Goal: Task Accomplishment & Management: Manage account settings

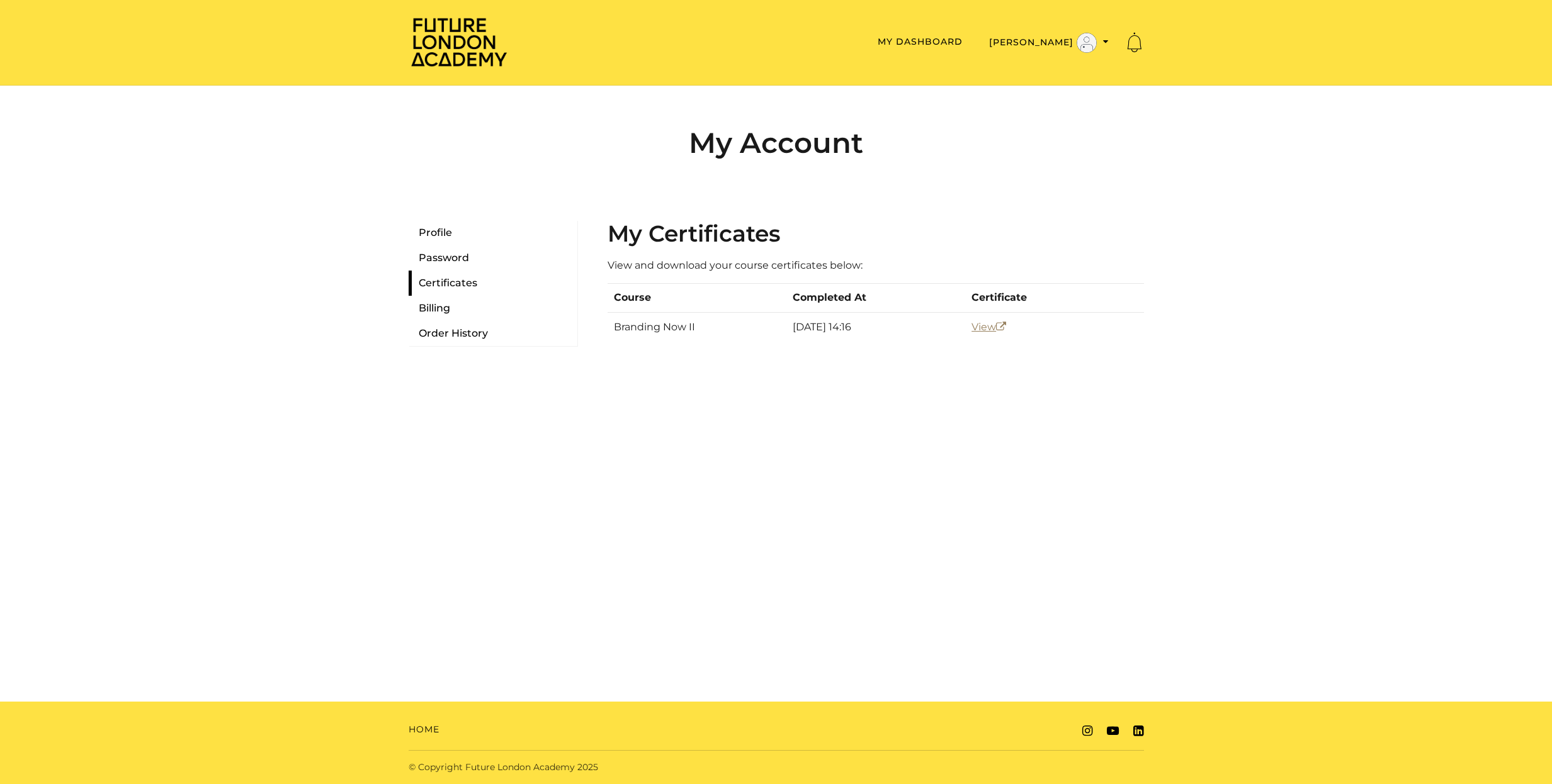
click at [978, 329] on link "View" at bounding box center [988, 326] width 35 height 12
click at [433, 231] on link "Profile" at bounding box center [493, 232] width 169 height 25
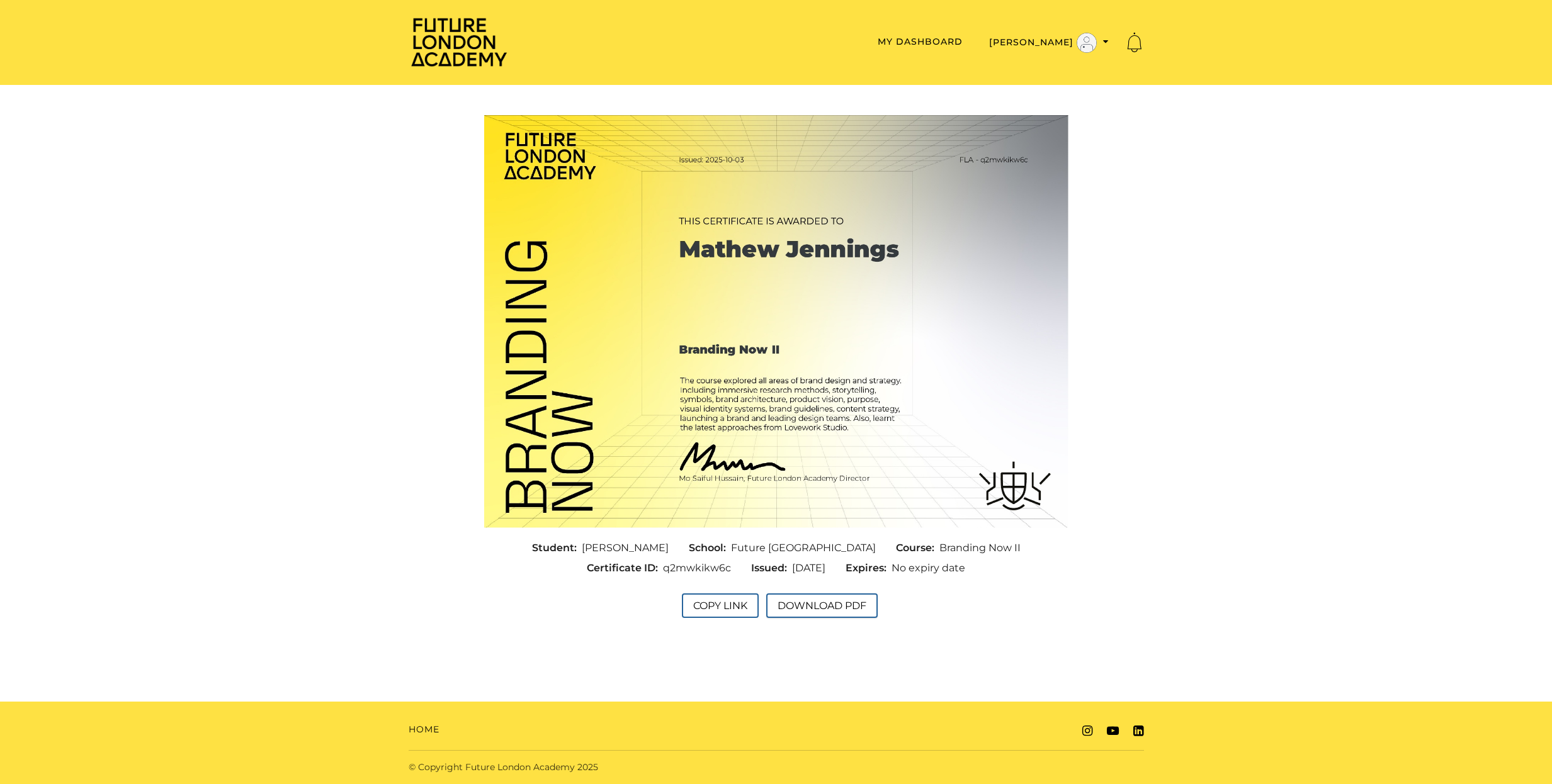
click at [851, 603] on button "Download PDF" at bounding box center [822, 606] width 111 height 25
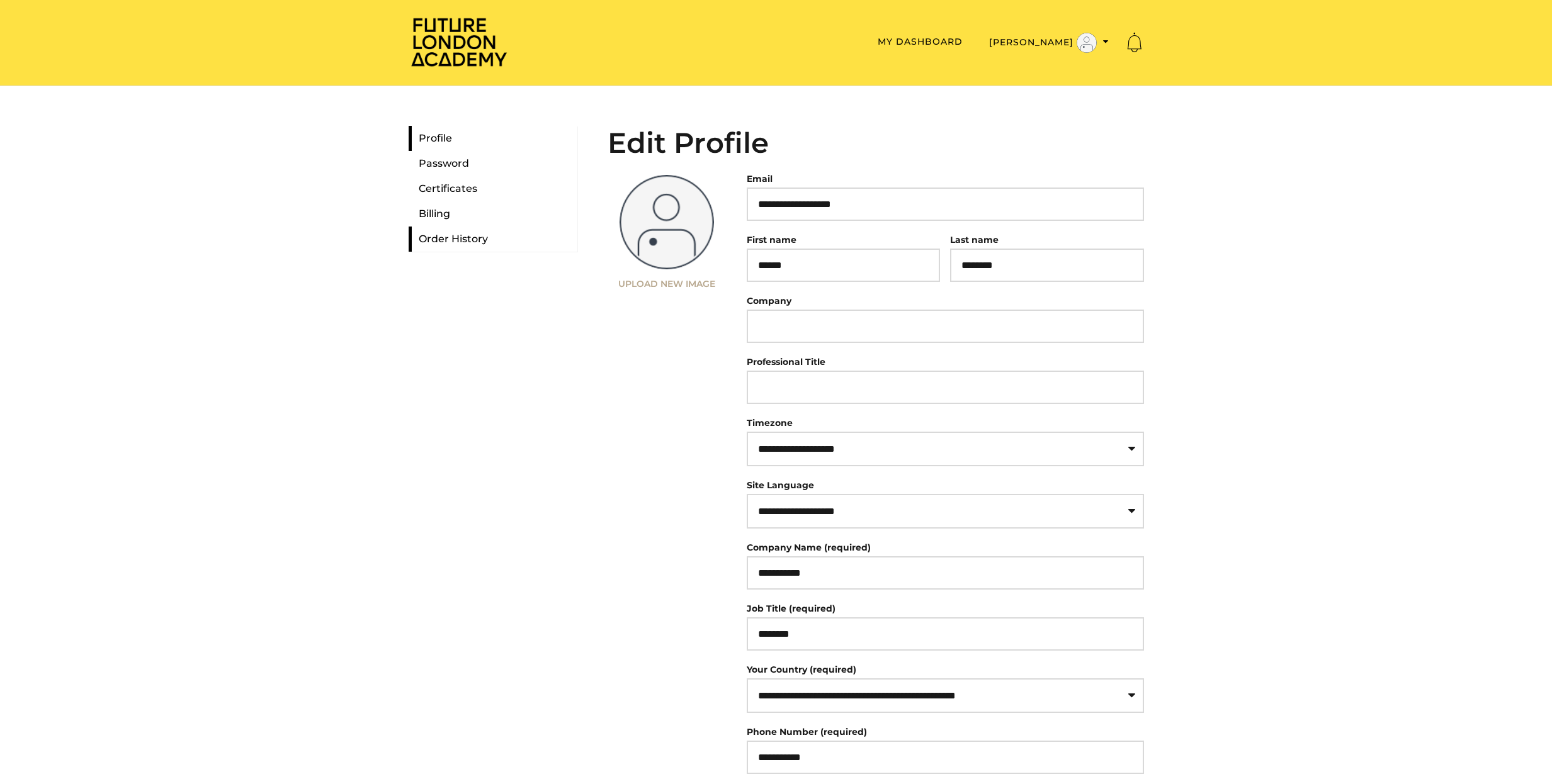
click at [441, 238] on link "Order History" at bounding box center [493, 239] width 169 height 25
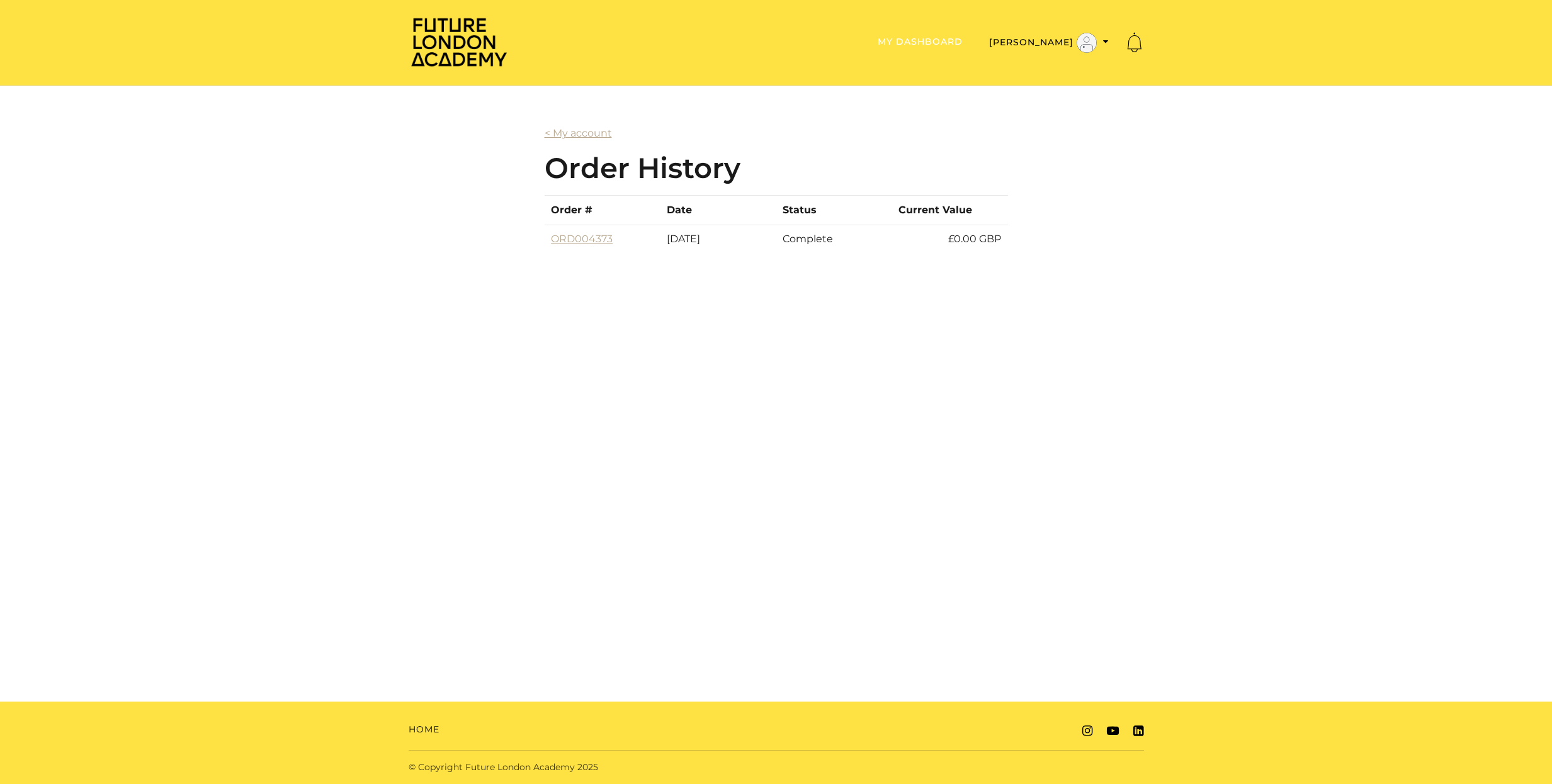
click at [930, 41] on link "My Dashboard" at bounding box center [920, 41] width 85 height 12
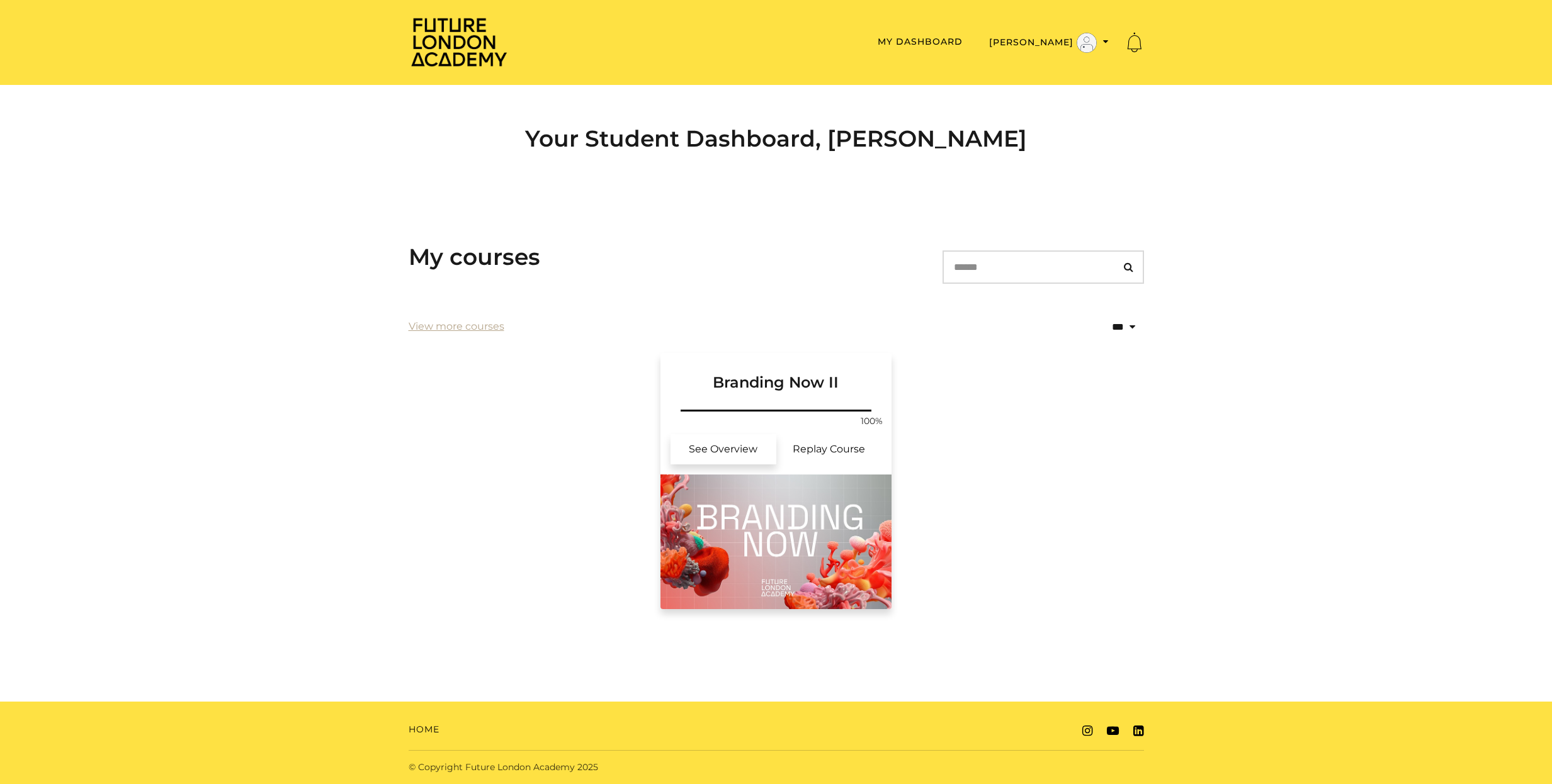
click at [717, 451] on link "See Overview" at bounding box center [723, 449] width 106 height 30
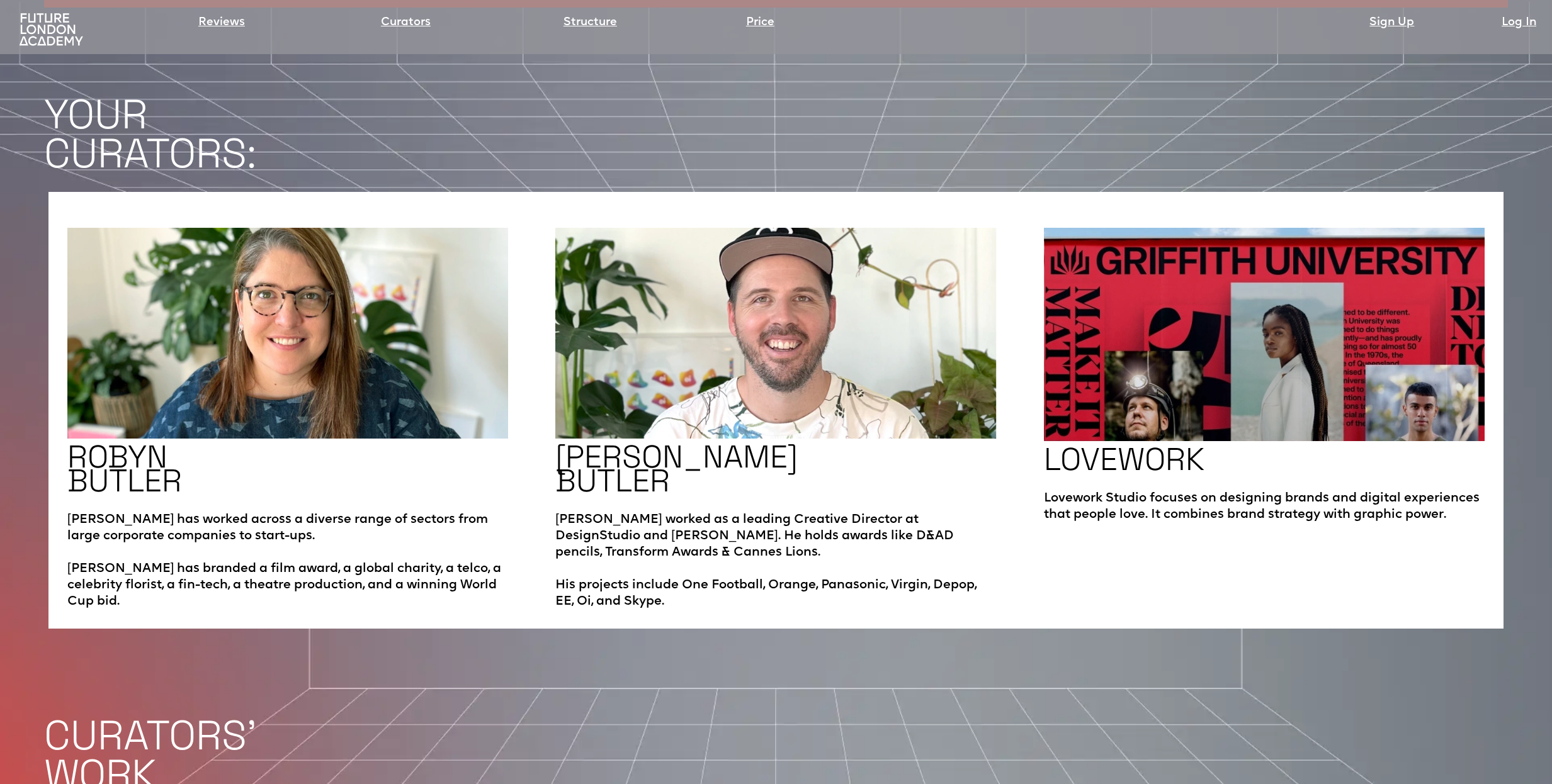
scroll to position [2546, 0]
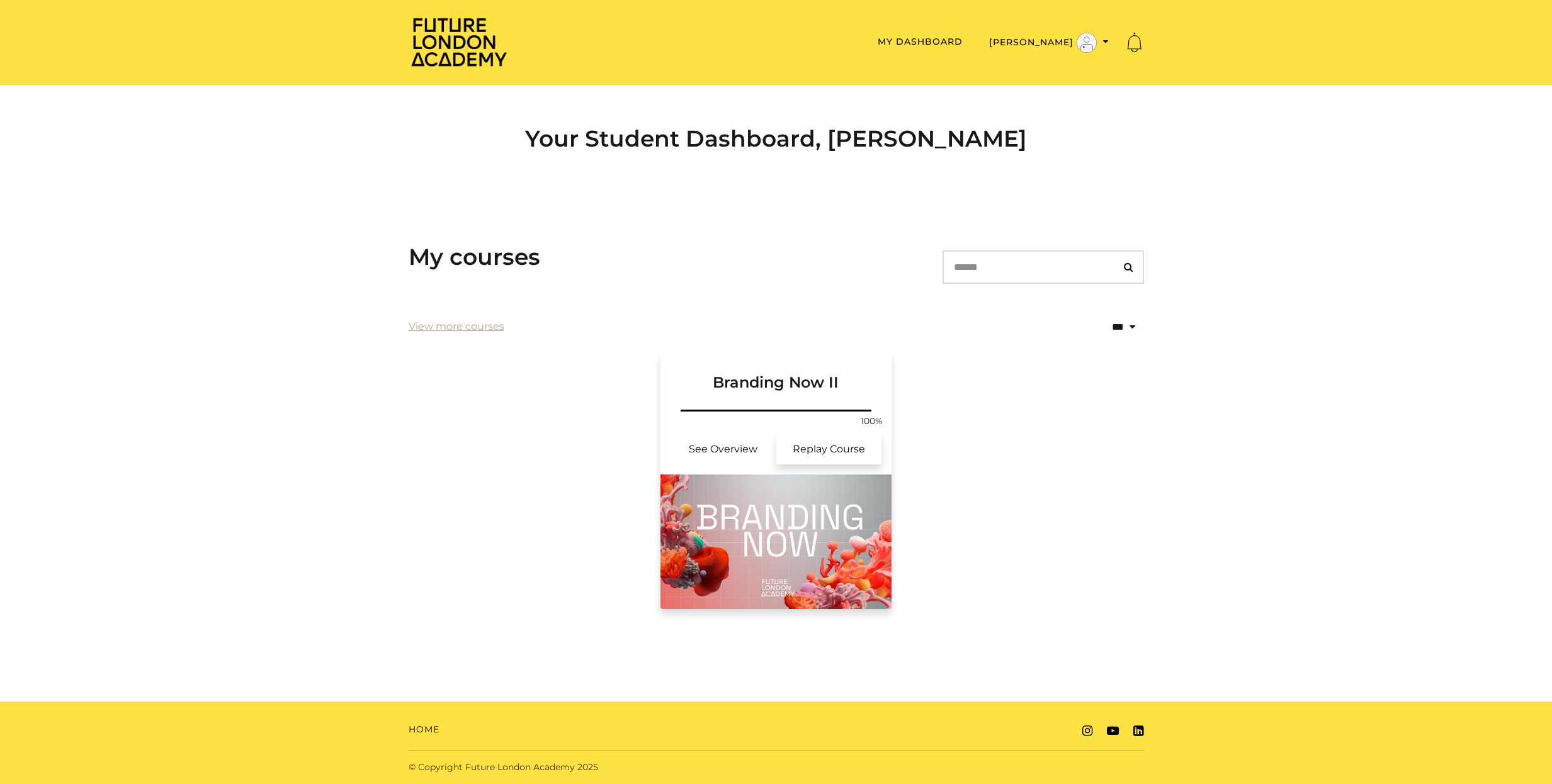
click at [822, 448] on link "Replay Course" at bounding box center [829, 449] width 106 height 30
